Goal: Task Accomplishment & Management: Manage account settings

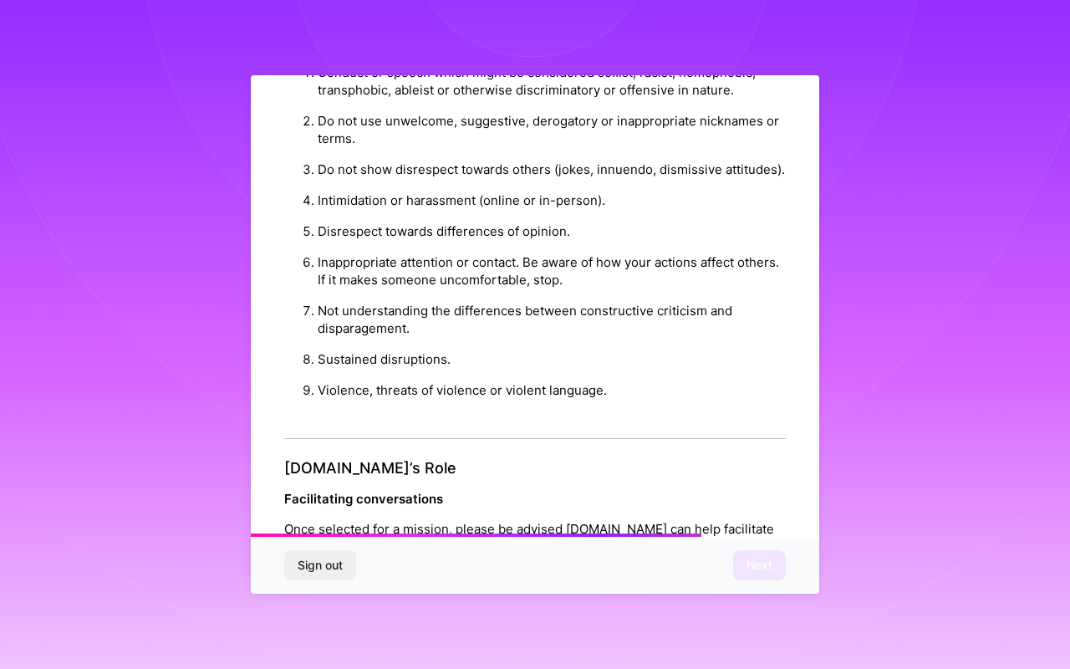
scroll to position [1782, 0]
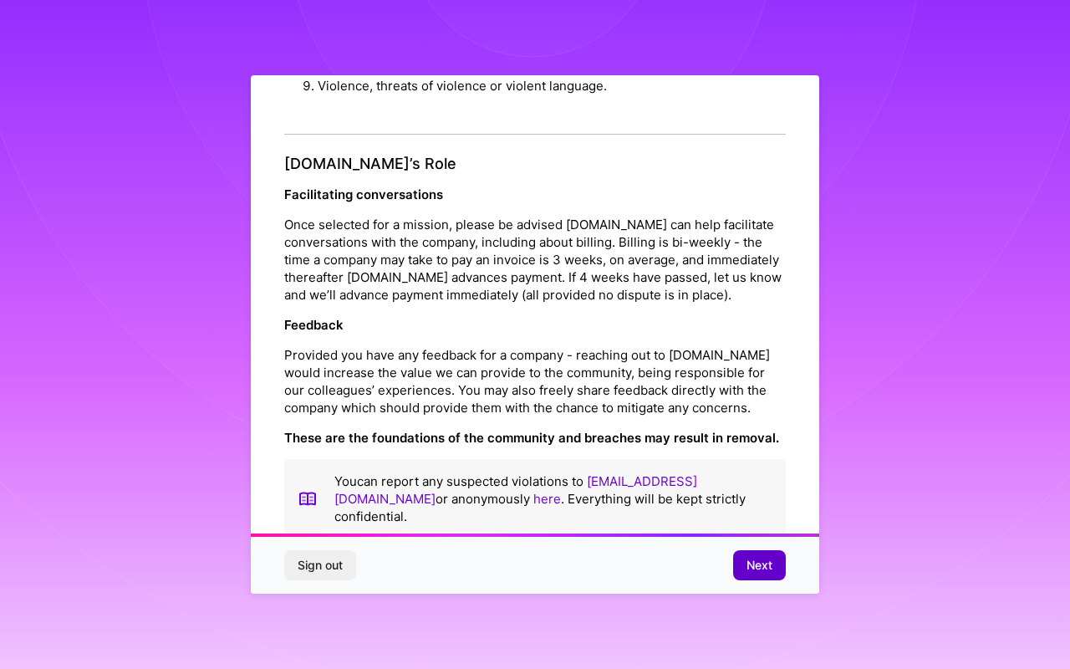
click at [754, 557] on span "Next" at bounding box center [760, 565] width 26 height 17
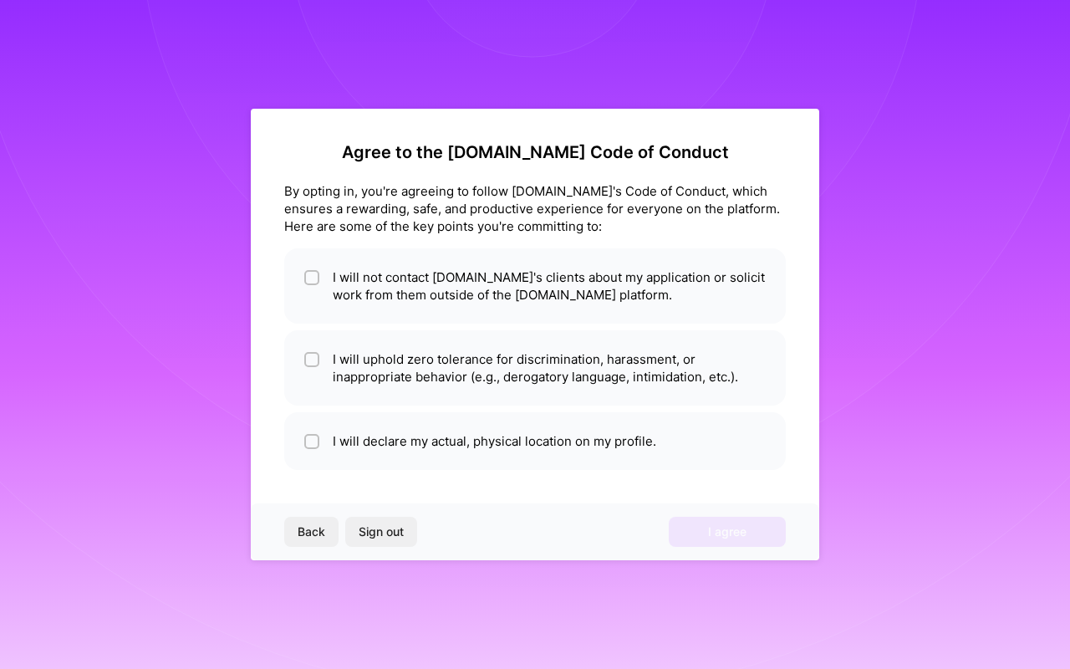
scroll to position [0, 0]
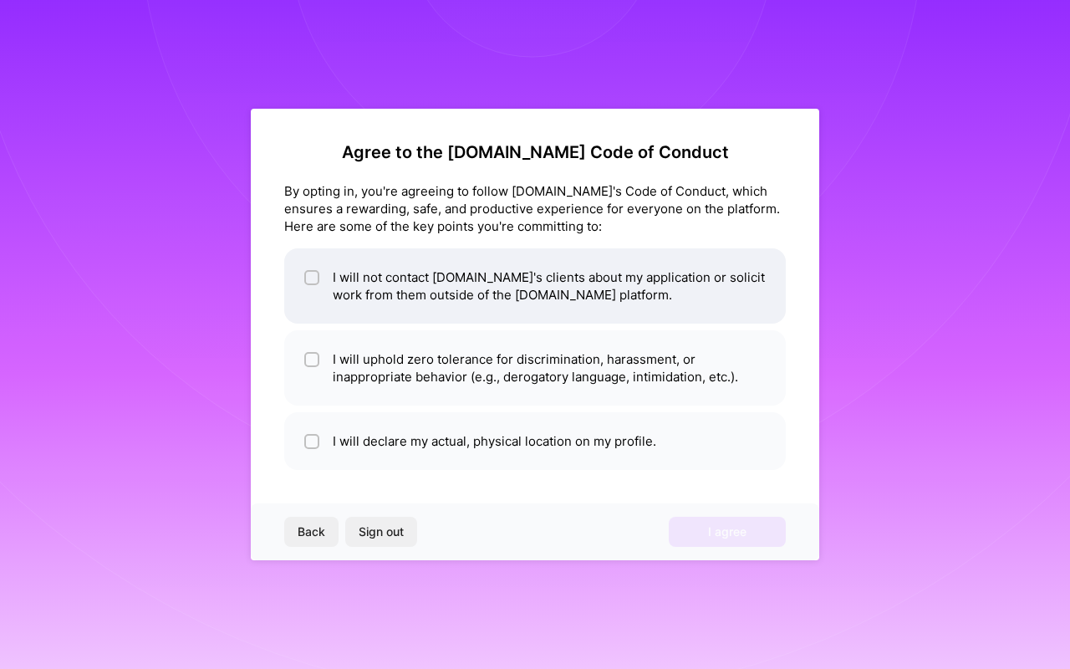
click at [318, 274] on div at bounding box center [311, 277] width 15 height 15
checkbox input "true"
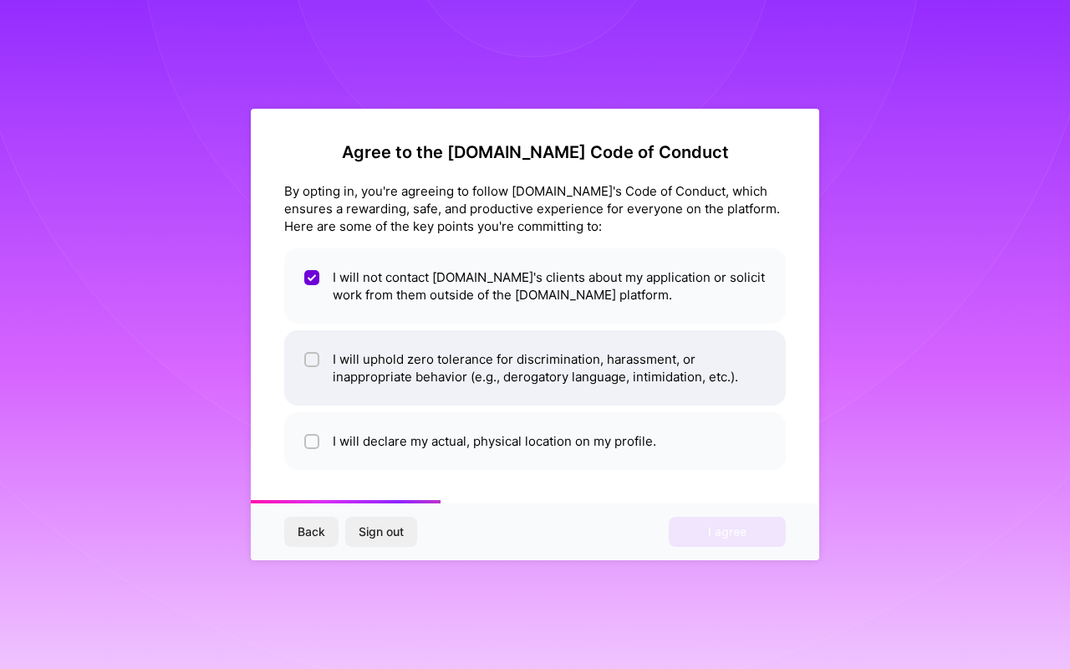
click at [313, 357] on input "checkbox" at bounding box center [314, 361] width 12 height 12
checkbox input "true"
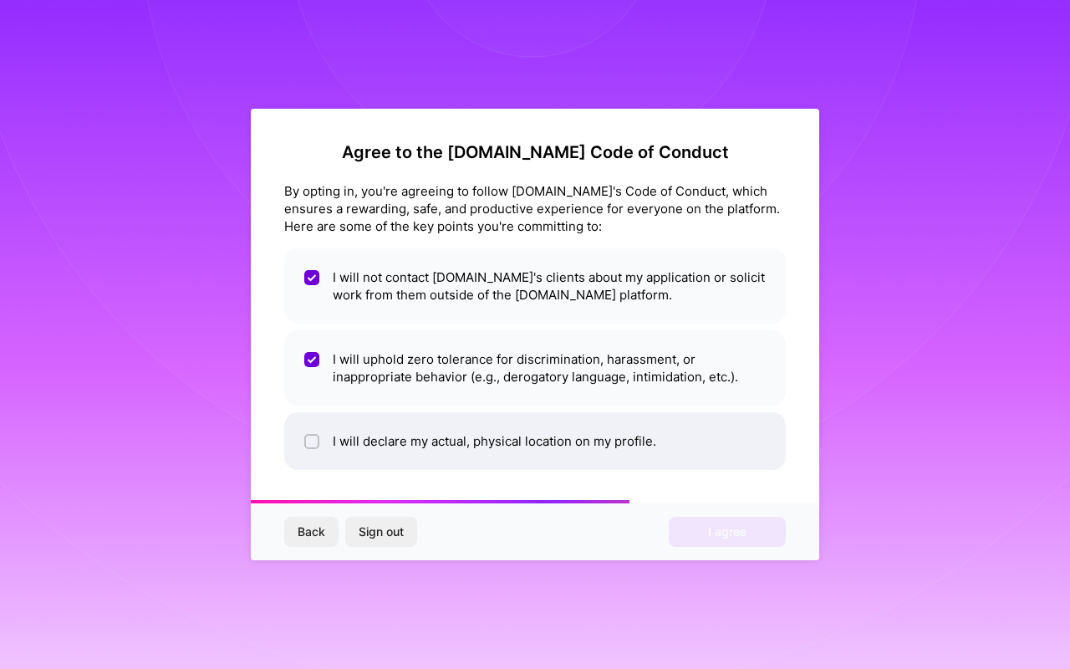
click at [316, 438] on input "checkbox" at bounding box center [314, 442] width 12 height 12
checkbox input "true"
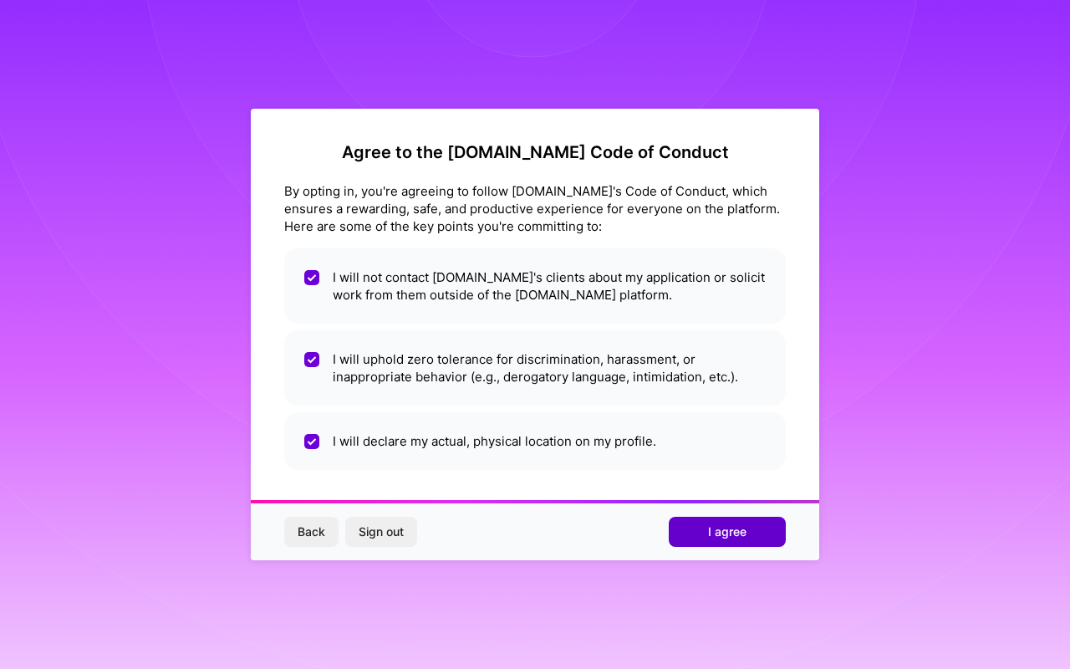
click at [701, 534] on button "I agree" at bounding box center [727, 532] width 117 height 30
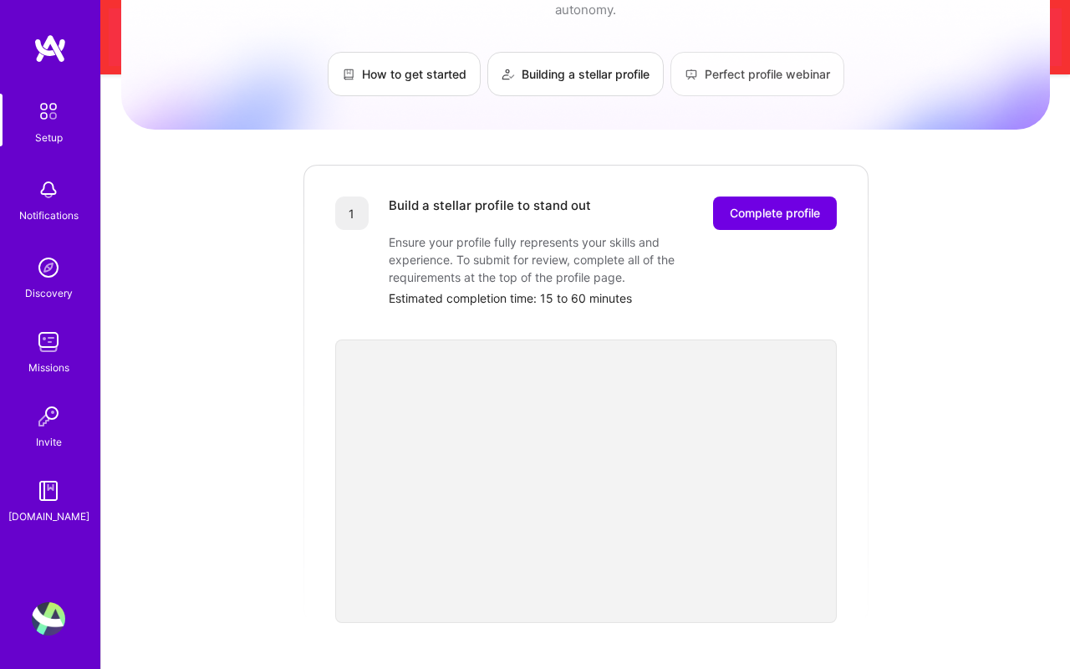
scroll to position [162, 0]
click at [748, 204] on span "Complete profile" at bounding box center [775, 212] width 90 height 17
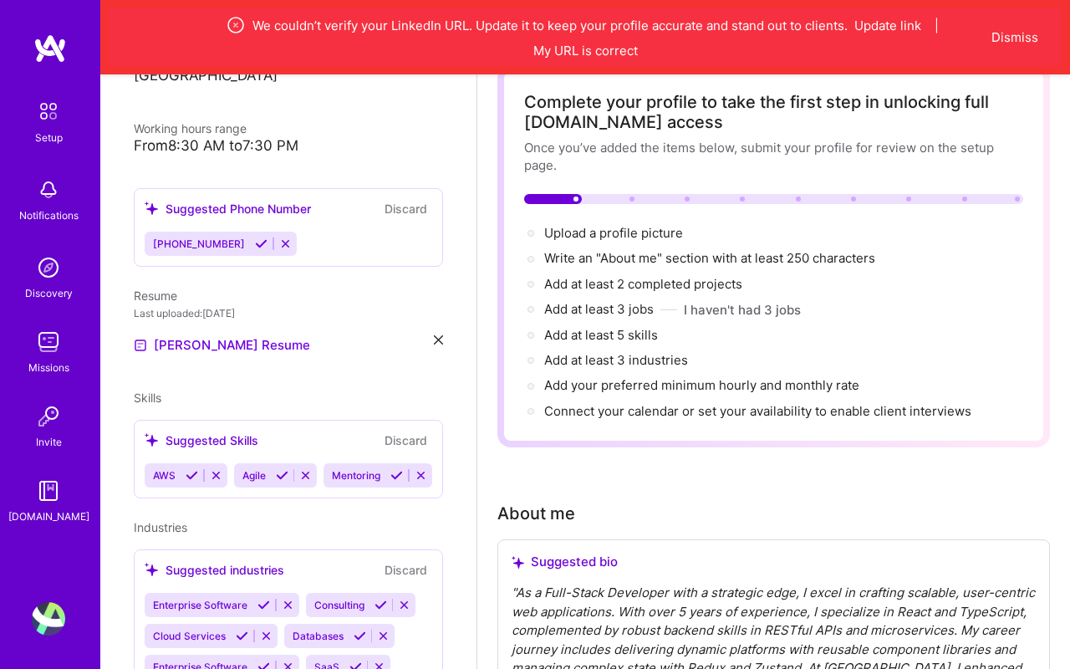
scroll to position [99, 0]
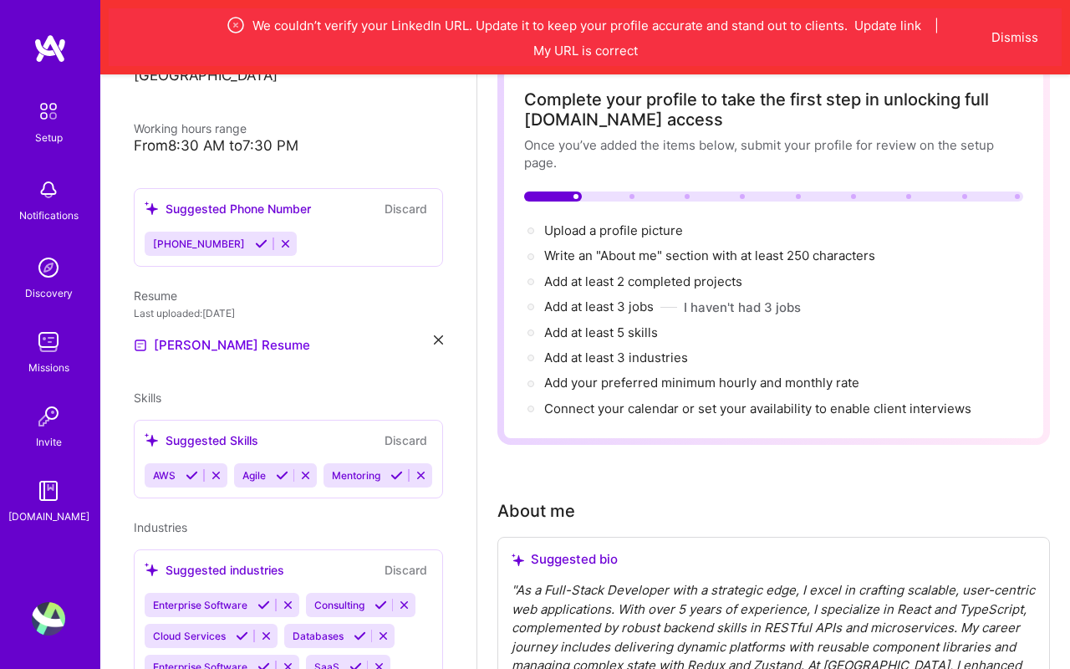
click at [369, 463] on div "AWS Agile Mentoring" at bounding box center [289, 475] width 288 height 24
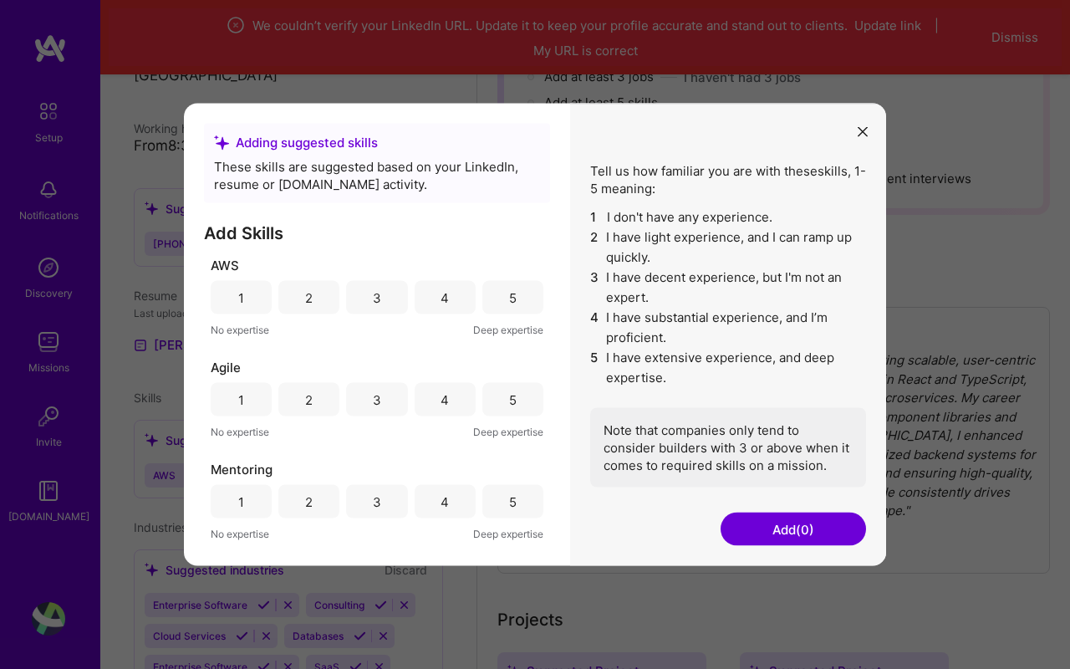
scroll to position [342, 0]
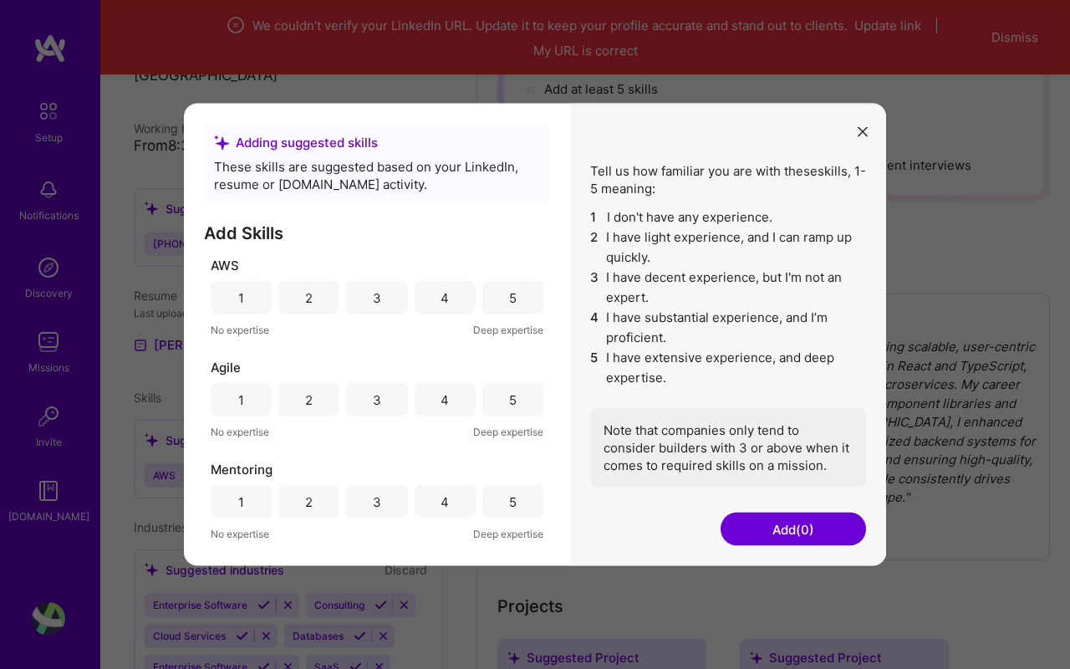
click at [310, 304] on div "2" at bounding box center [309, 297] width 8 height 18
click at [362, 291] on div "3" at bounding box center [376, 297] width 61 height 33
click at [503, 287] on div "5" at bounding box center [512, 297] width 61 height 33
click at [514, 401] on div "5" at bounding box center [513, 399] width 8 height 18
click at [513, 498] on div "5" at bounding box center [513, 501] width 8 height 18
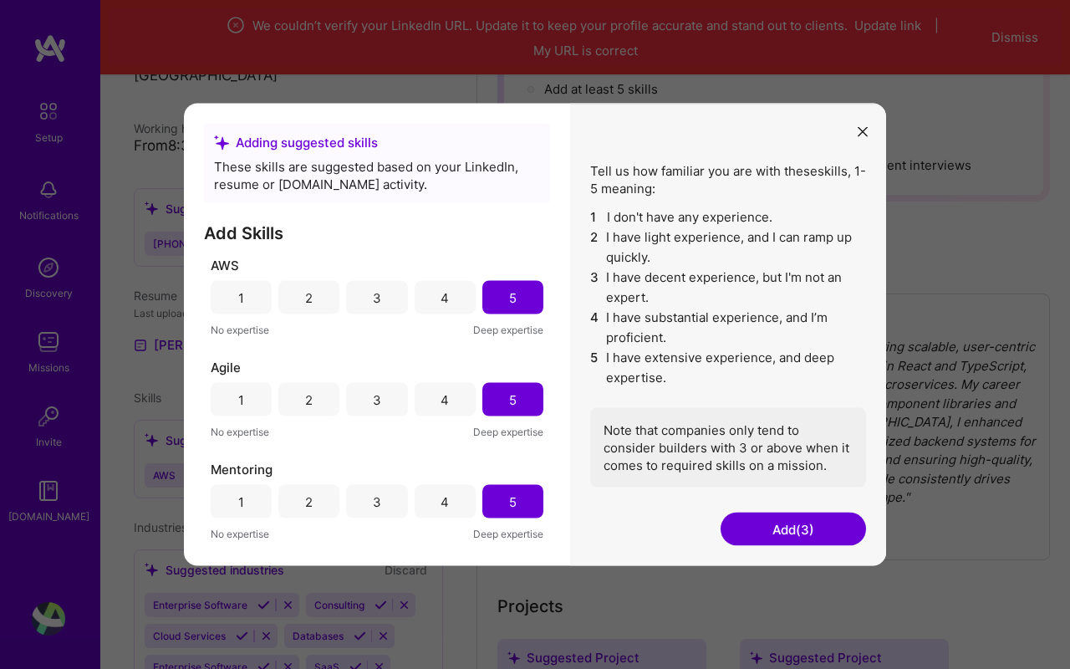
click at [740, 535] on button "Add (3)" at bounding box center [793, 529] width 145 height 33
click at [747, 527] on button "Add (3)" at bounding box center [793, 529] width 145 height 33
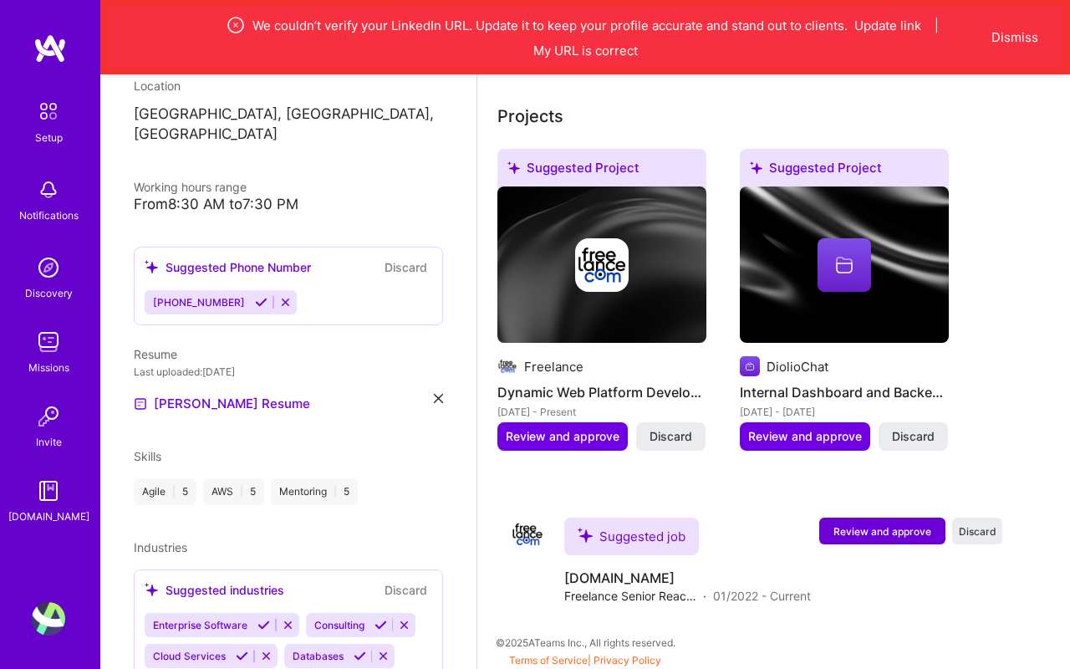
scroll to position [830, 0]
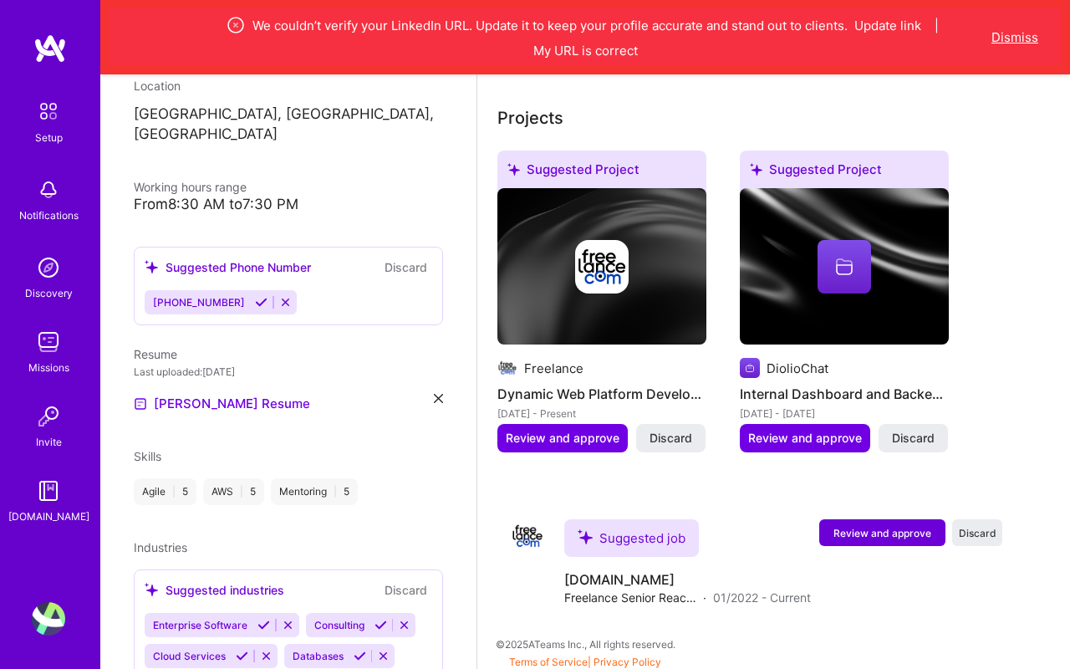
click at [1003, 30] on button "Dismiss" at bounding box center [1015, 37] width 47 height 18
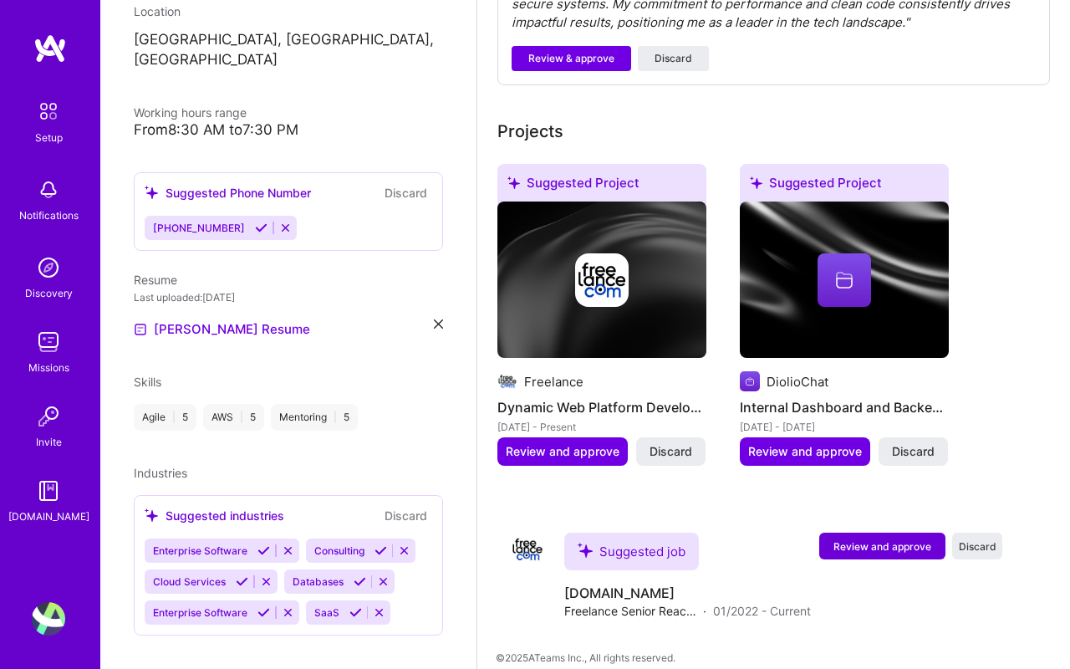
scroll to position [0, 0]
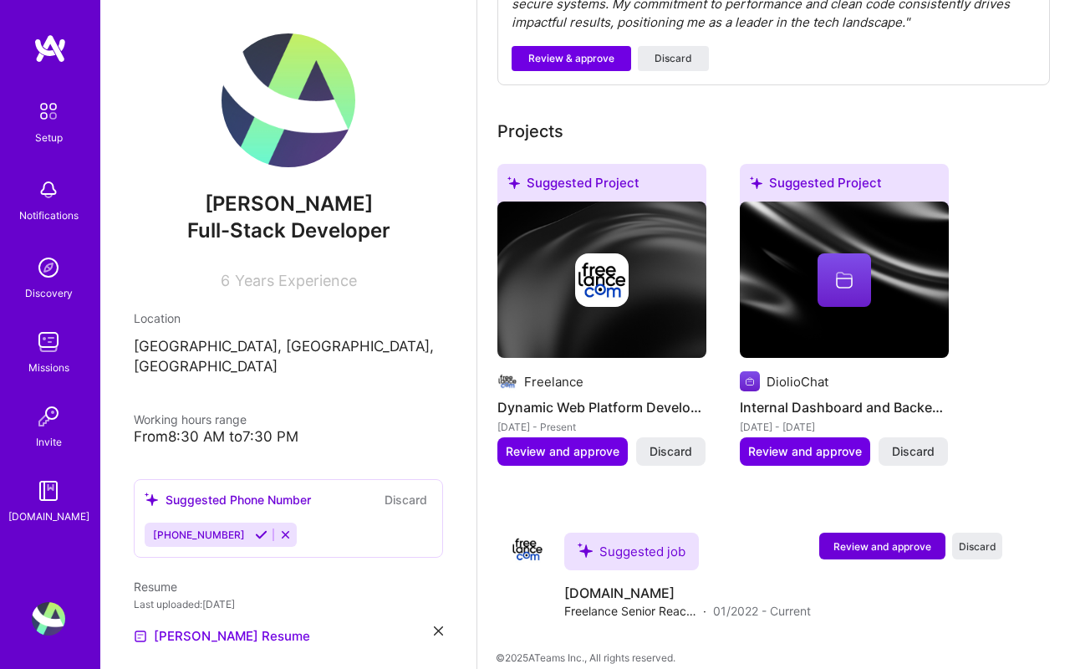
click at [283, 97] on img at bounding box center [289, 100] width 134 height 134
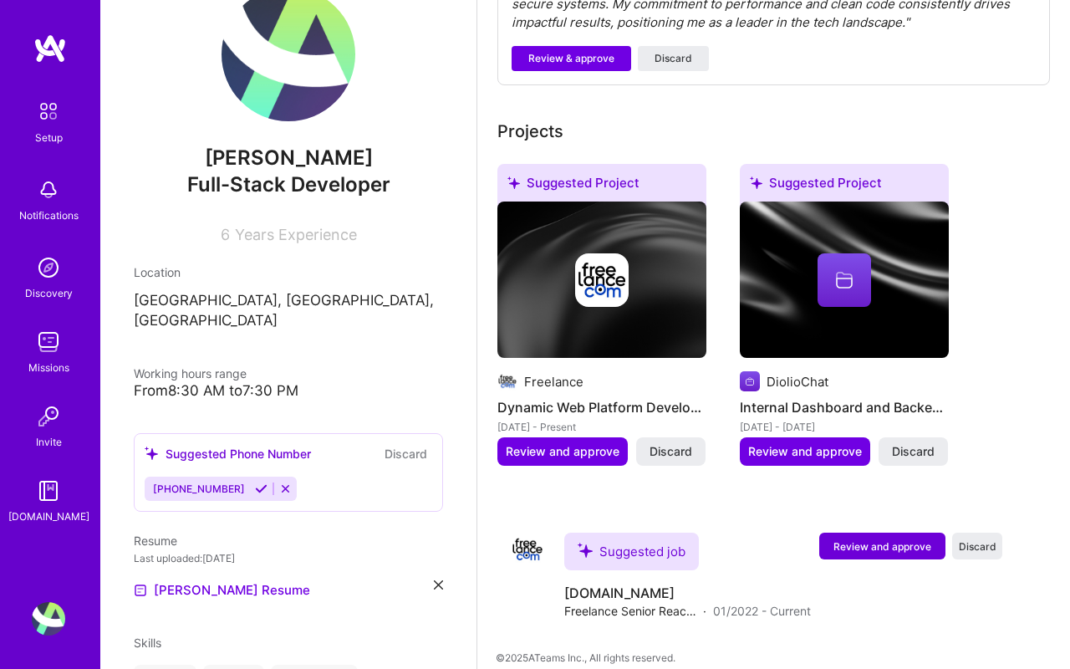
scroll to position [81, 0]
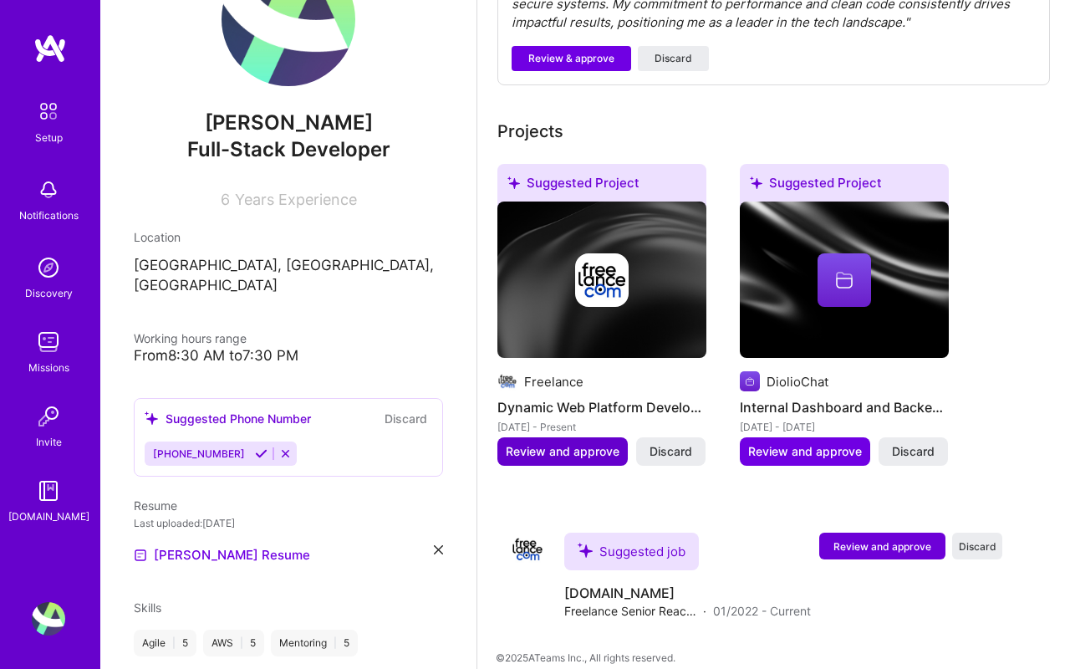
click at [534, 443] on span "Review and approve" at bounding box center [563, 451] width 114 height 17
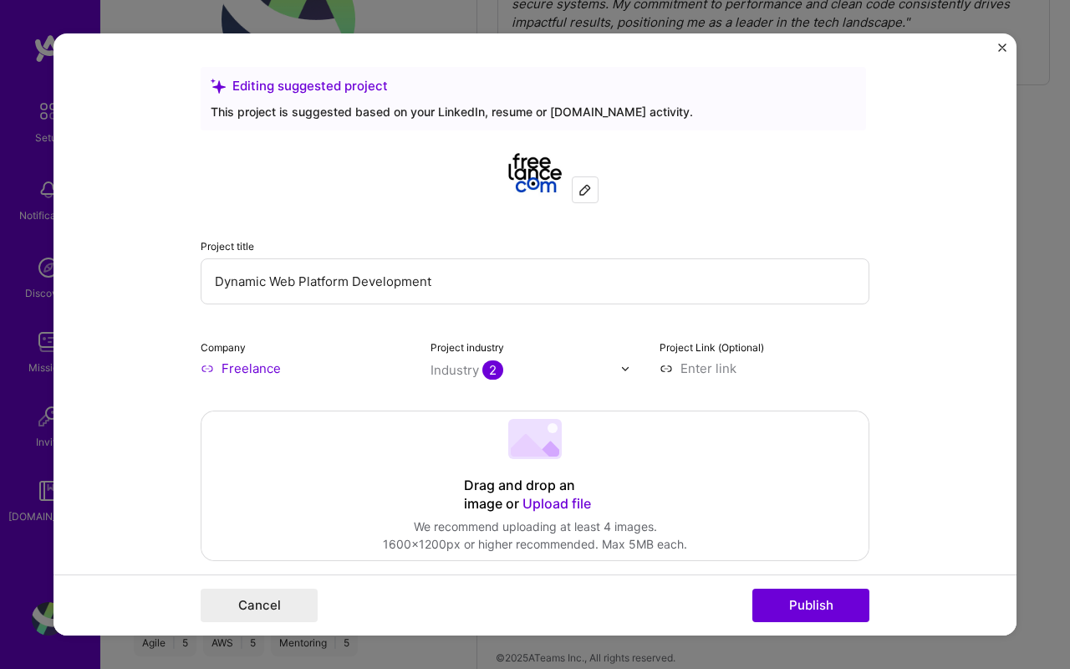
click at [1032, 227] on div "Editing suggested project This project is suggested based on your LinkedIn, res…" at bounding box center [535, 334] width 1070 height 669
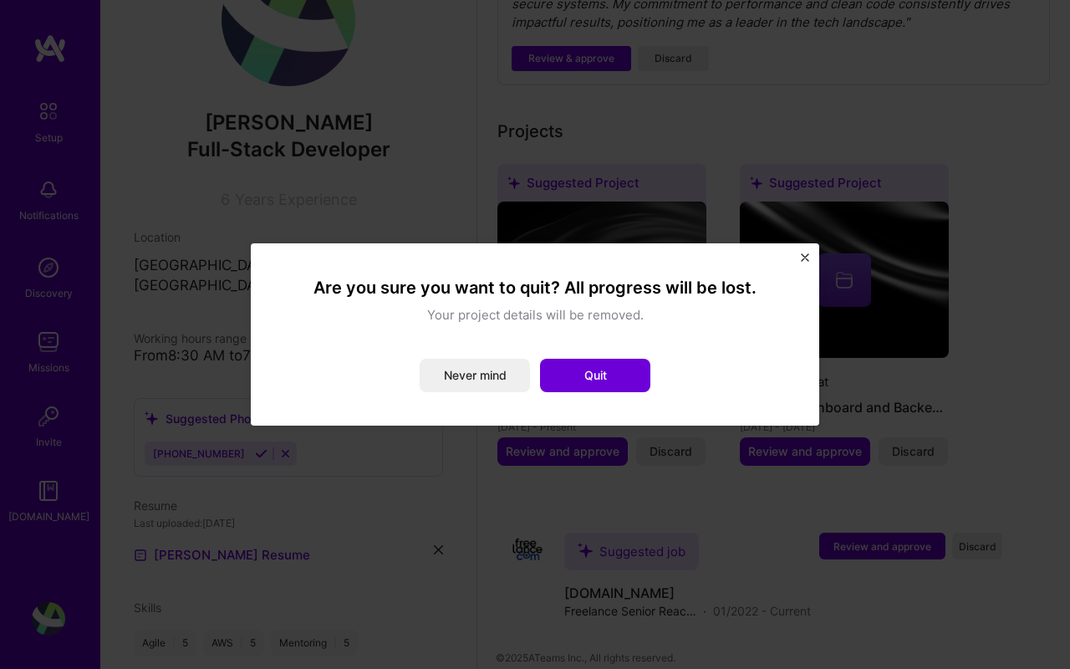
click at [803, 255] on img "Close" at bounding box center [805, 257] width 8 height 8
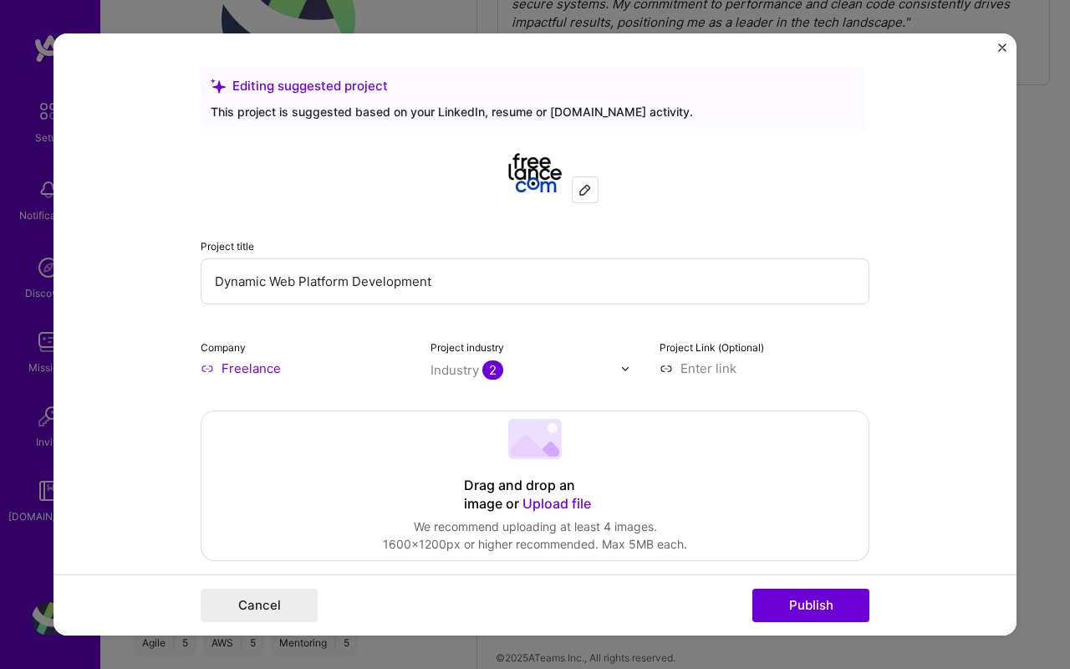
click at [1046, 222] on div "Editing suggested project This project is suggested based on your LinkedIn, res…" at bounding box center [535, 334] width 1070 height 669
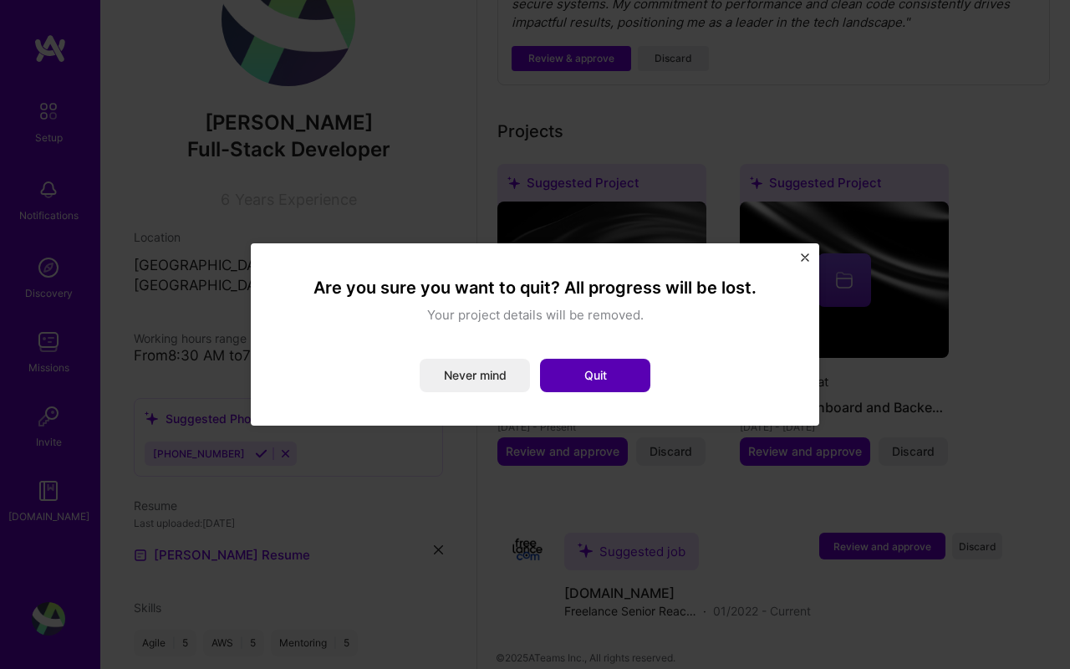
click at [619, 375] on button "Quit" at bounding box center [595, 375] width 110 height 33
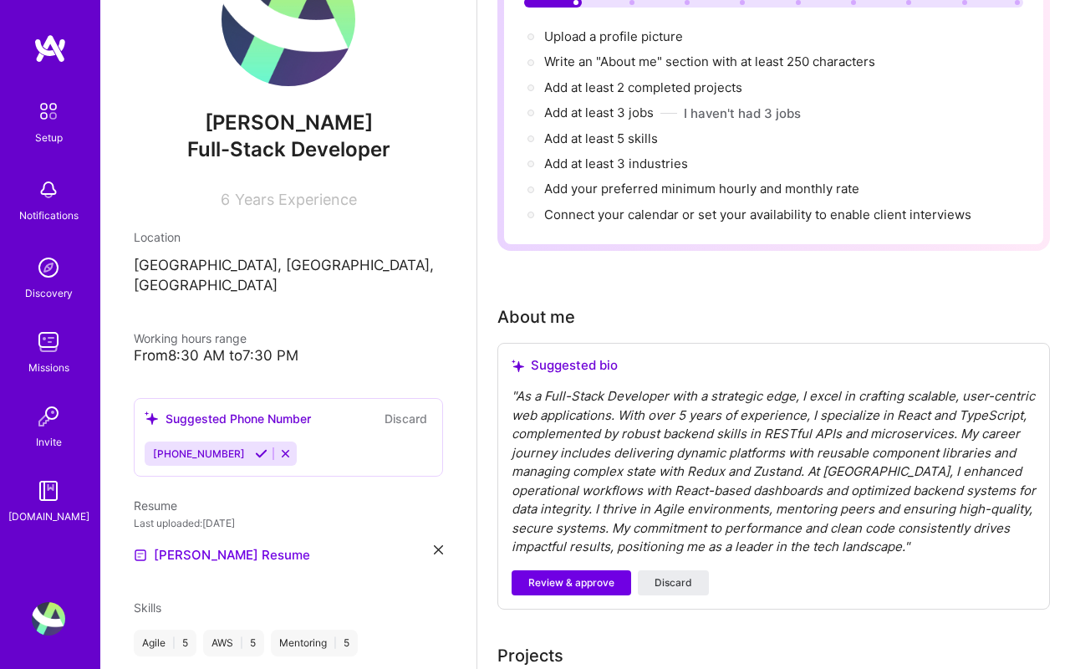
scroll to position [0, 0]
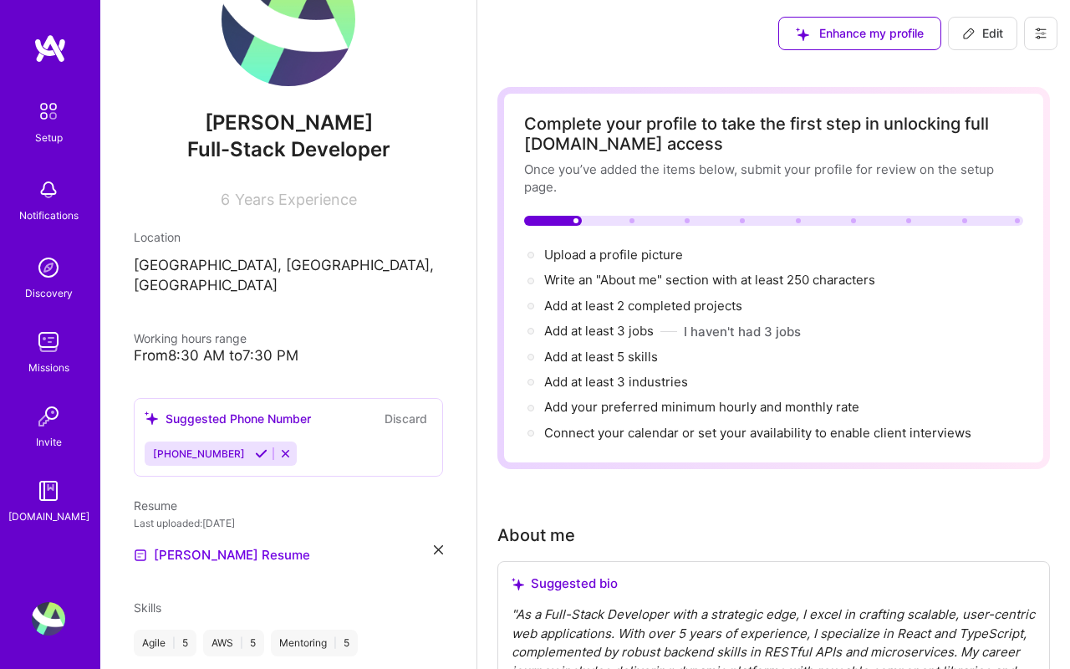
click at [50, 57] on img at bounding box center [49, 48] width 33 height 30
click at [54, 40] on img at bounding box center [49, 48] width 33 height 30
click at [53, 42] on img at bounding box center [49, 48] width 33 height 30
click at [53, 43] on img at bounding box center [49, 48] width 33 height 30
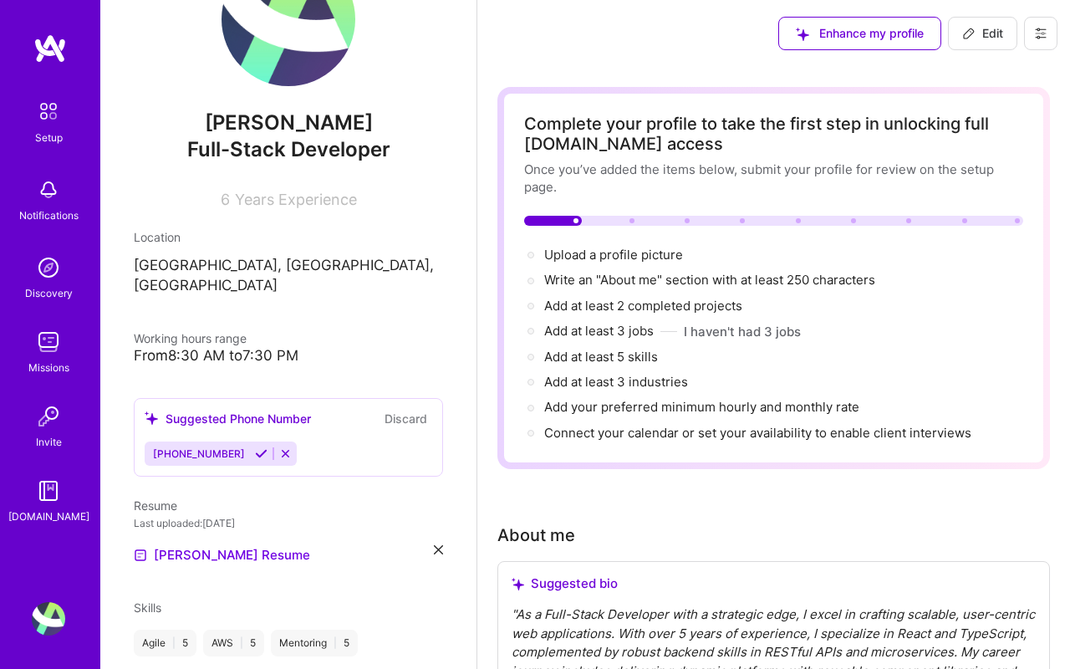
click at [53, 43] on img at bounding box center [49, 48] width 33 height 30
click at [53, 45] on img at bounding box center [49, 48] width 33 height 30
click at [53, 47] on img at bounding box center [49, 48] width 33 height 30
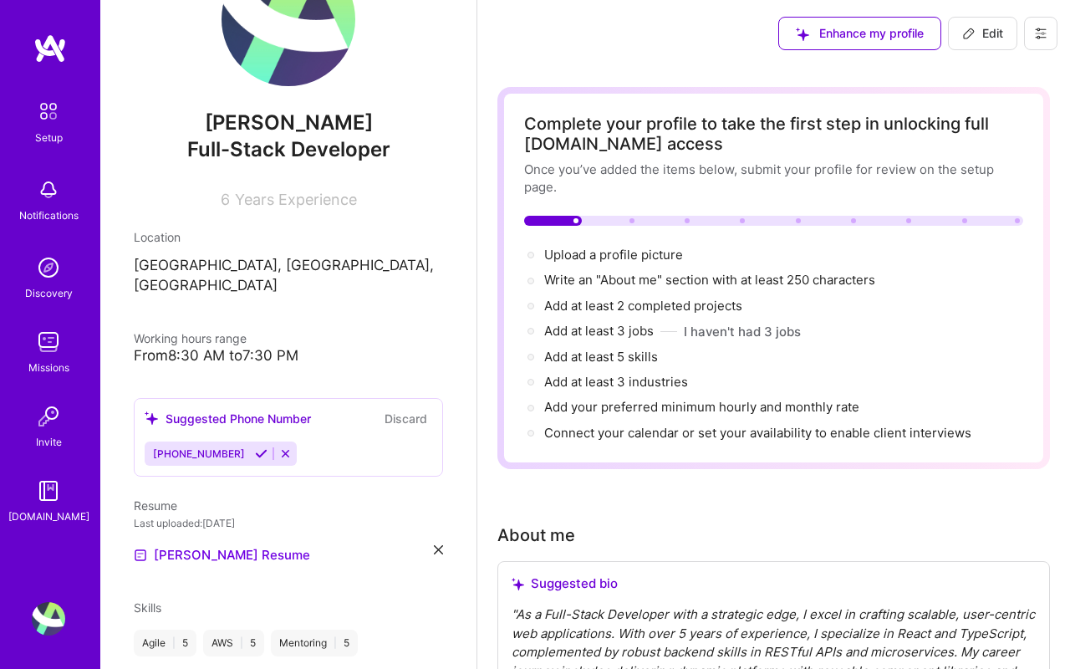
click at [53, 47] on img at bounding box center [49, 48] width 33 height 30
click at [53, 48] on img at bounding box center [49, 48] width 33 height 30
